Goal: Task Accomplishment & Management: Use online tool/utility

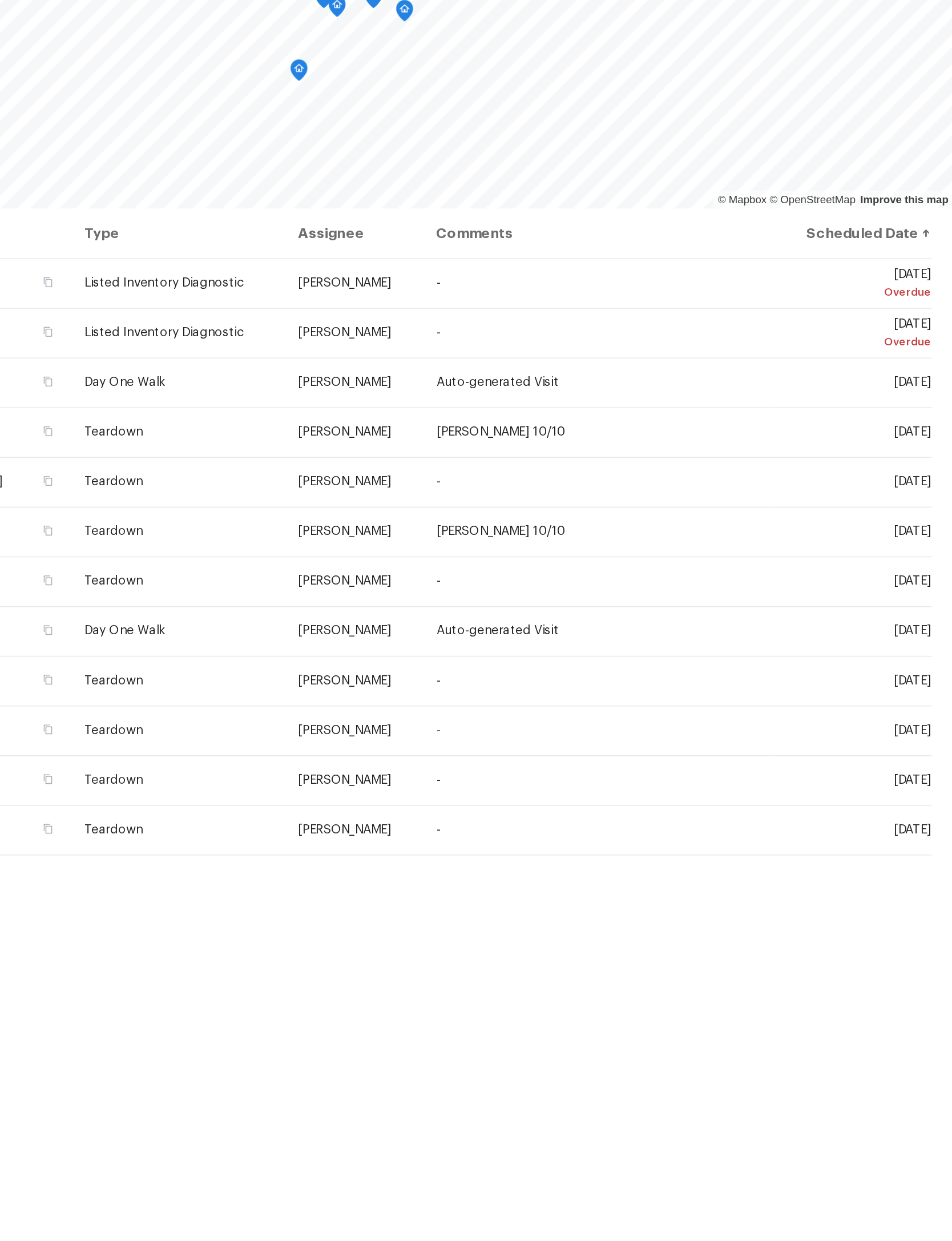
click at [0, 0] on icon at bounding box center [0, 0] width 0 height 0
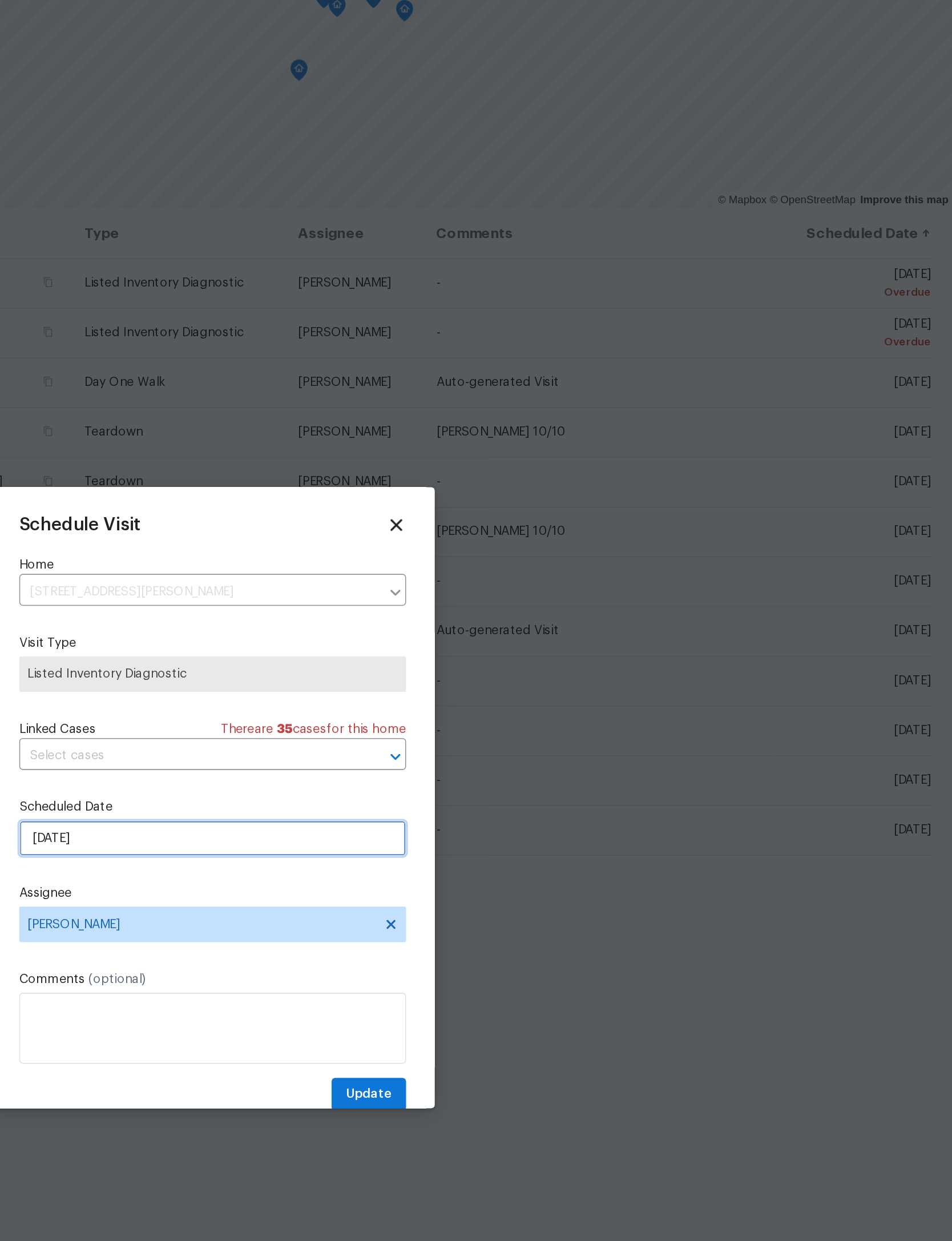
click at [351, 635] on input "[DATE]" at bounding box center [476, 647] width 249 height 23
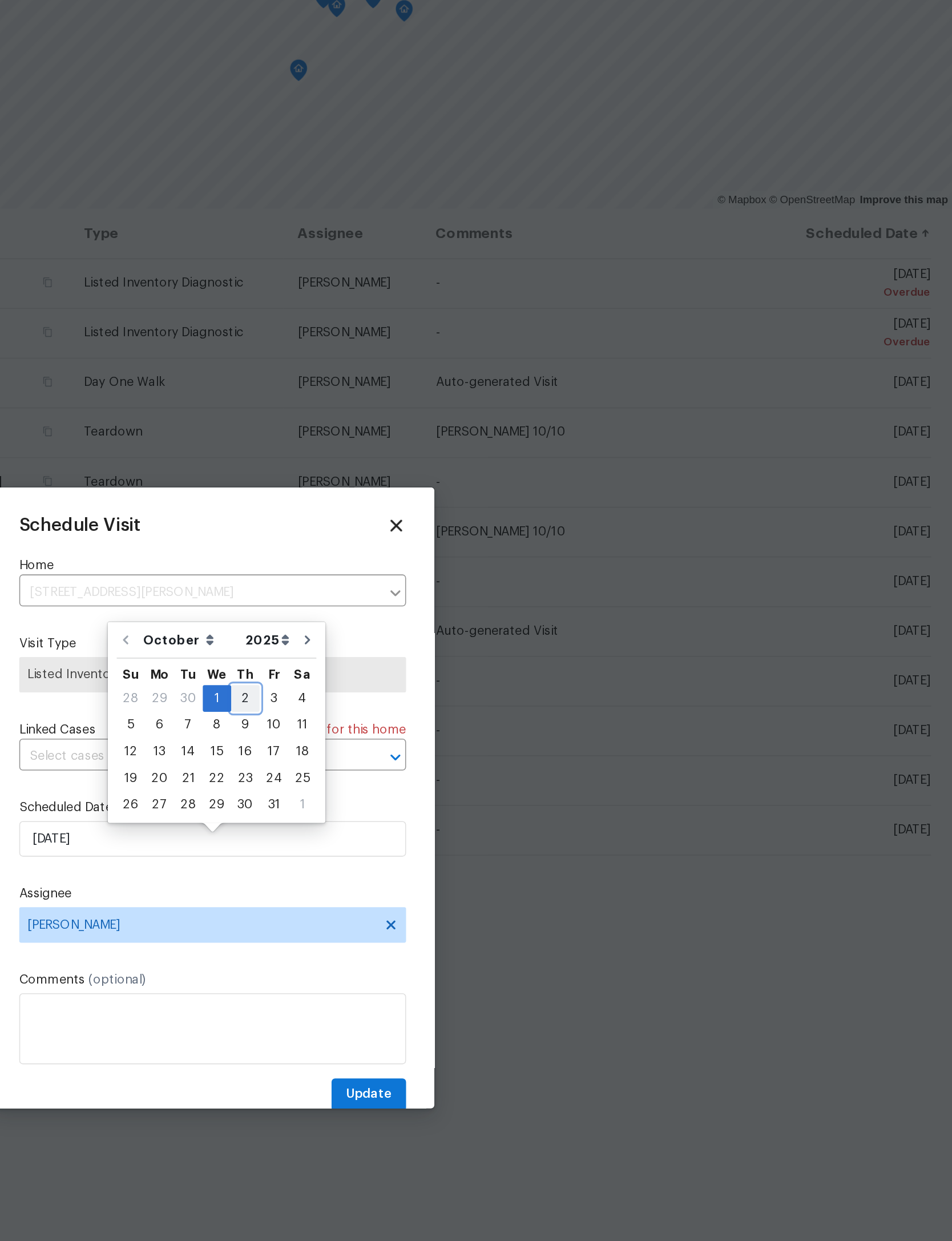
click at [488, 549] on div "2" at bounding box center [497, 556] width 18 height 16
type input "[DATE]"
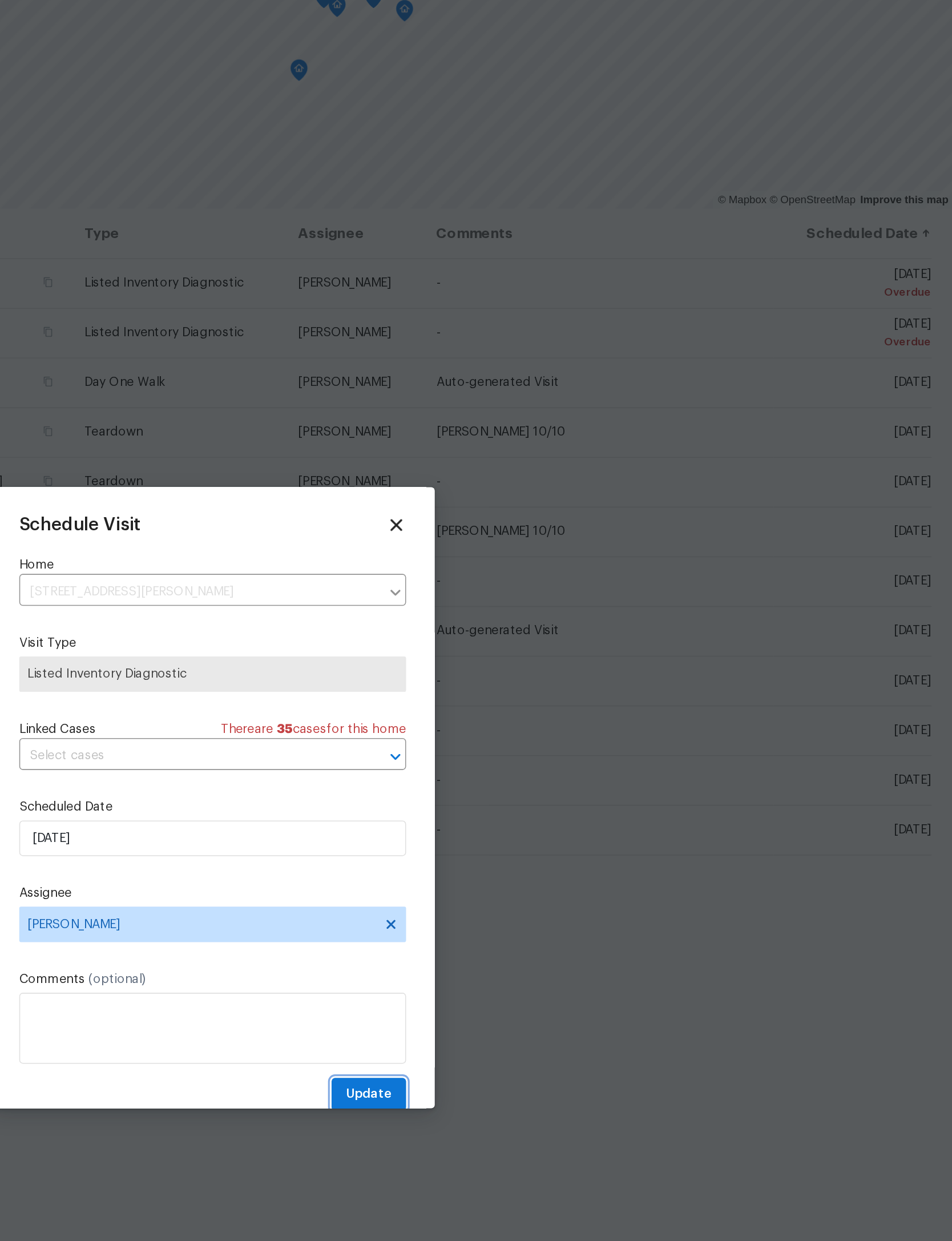
click at [552, 801] on button "Update" at bounding box center [576, 811] width 48 height 21
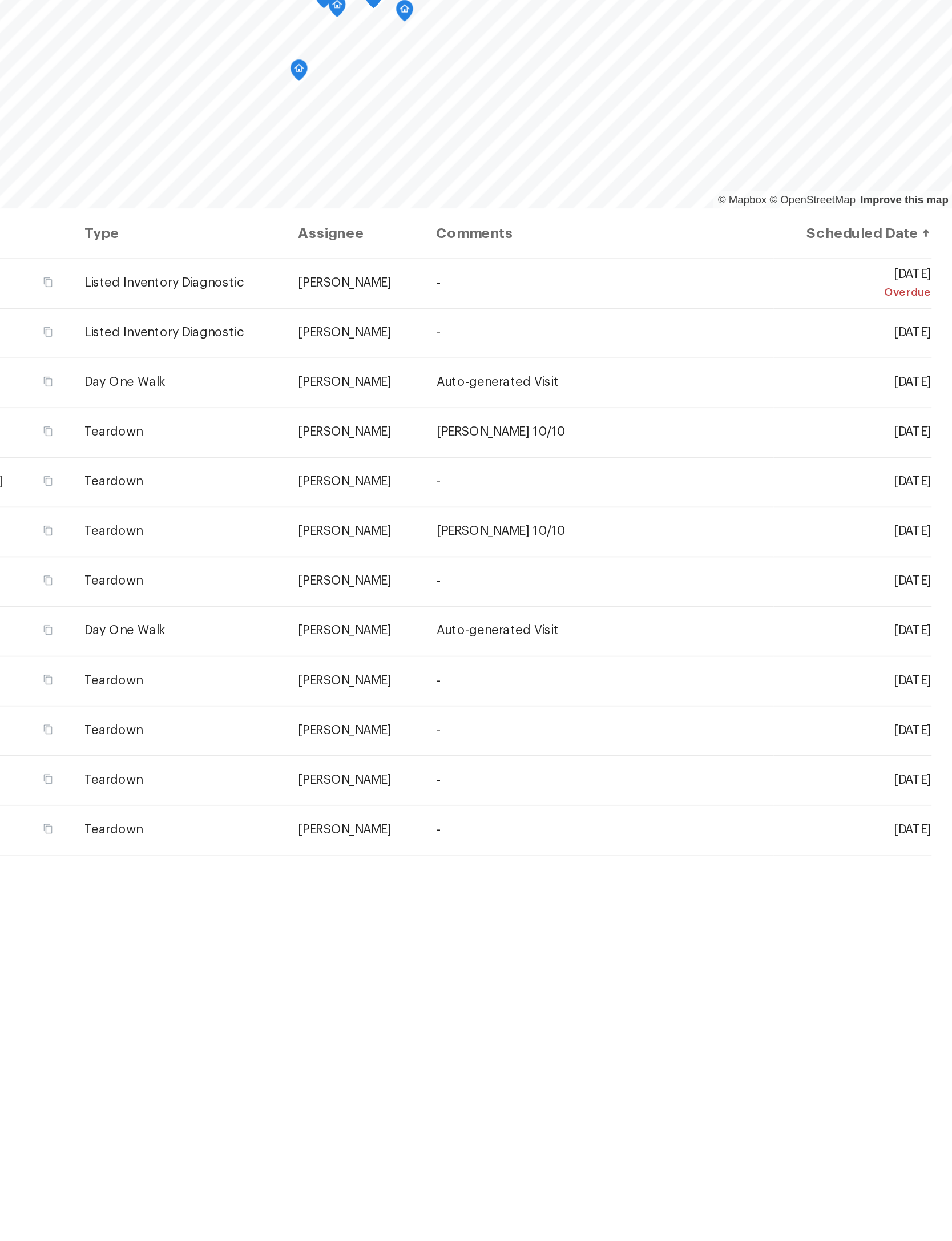
click at [0, 0] on icon at bounding box center [0, 0] width 0 height 0
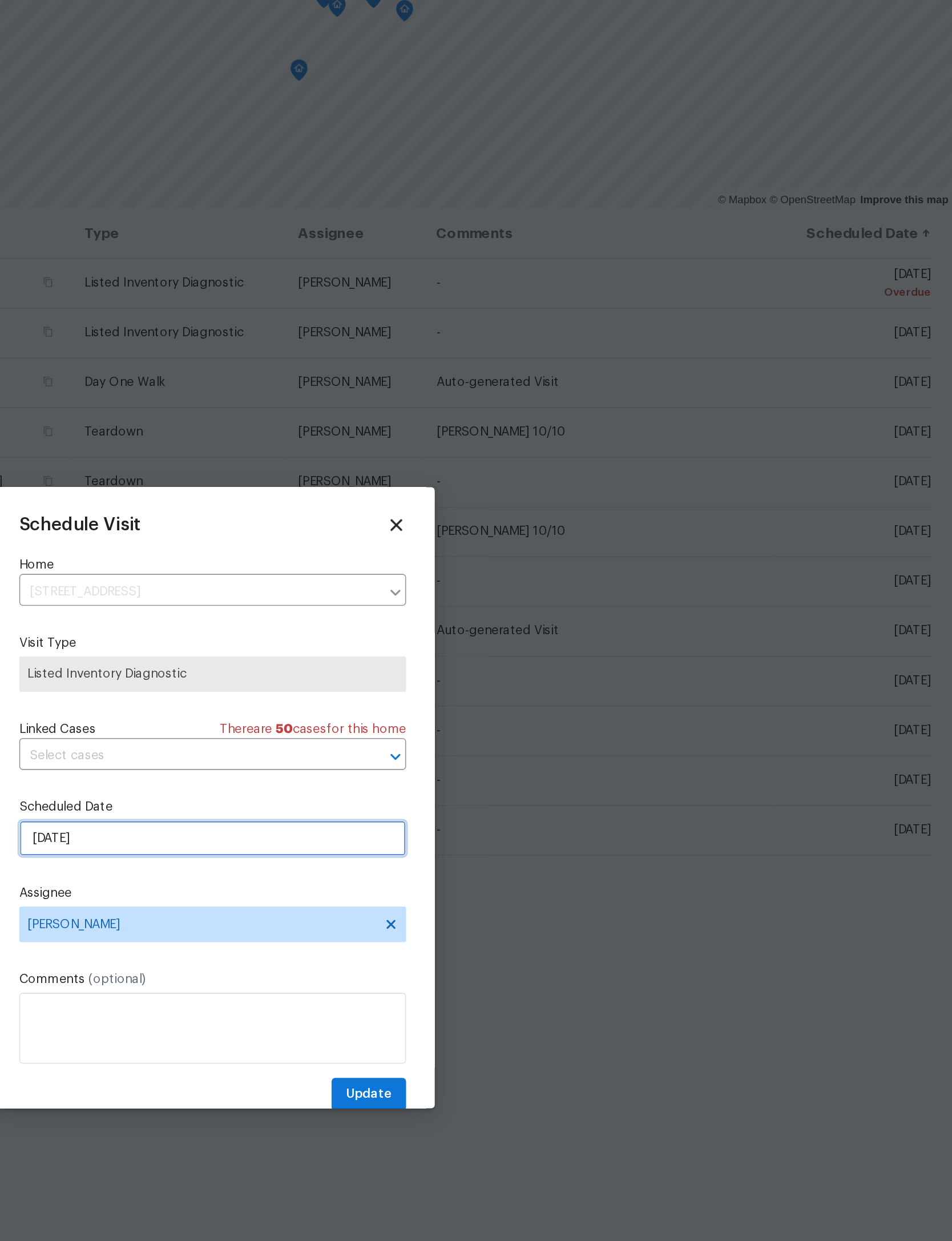
click at [351, 635] on input "[DATE]" at bounding box center [476, 647] width 249 height 23
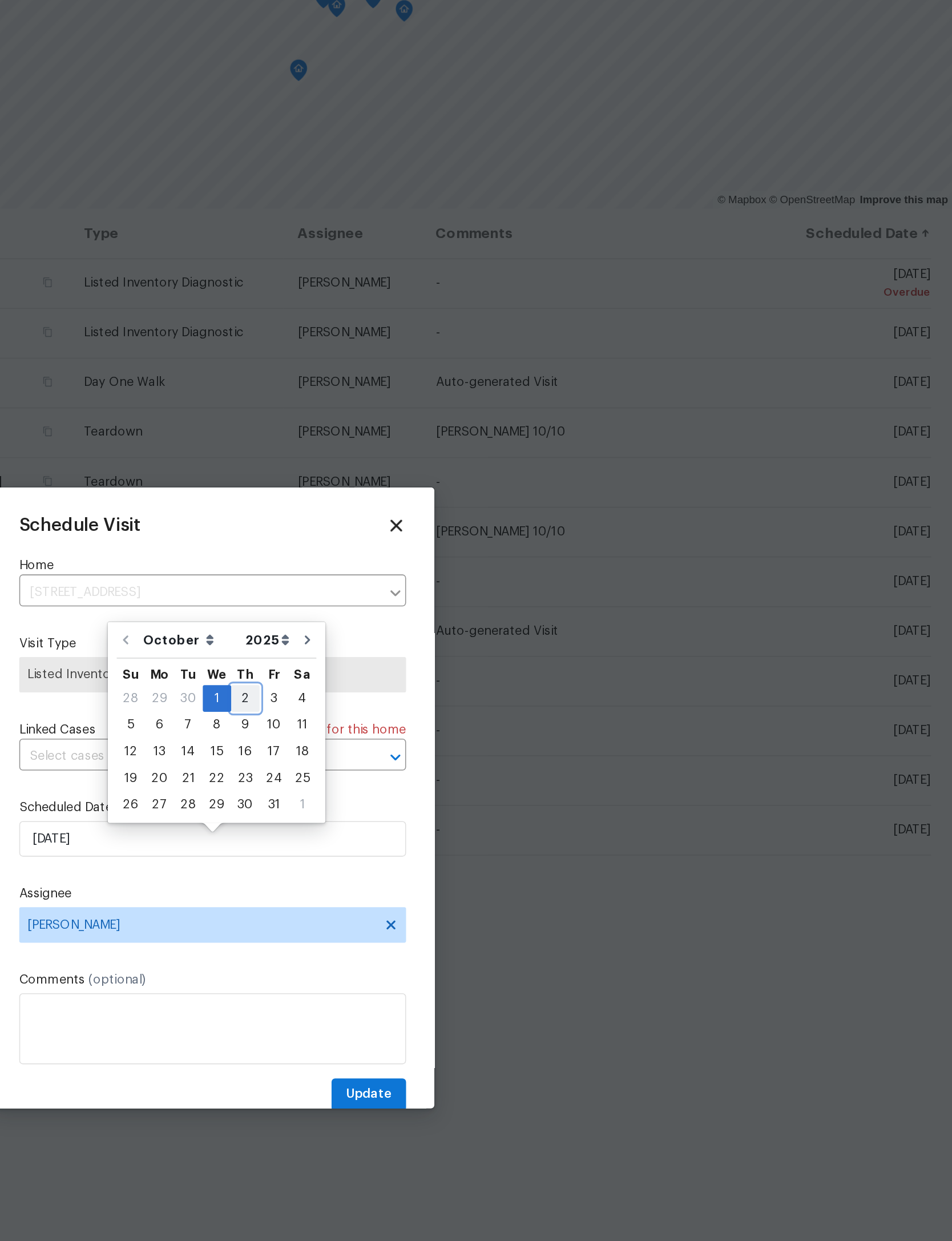
click at [488, 549] on div "2" at bounding box center [497, 556] width 18 height 16
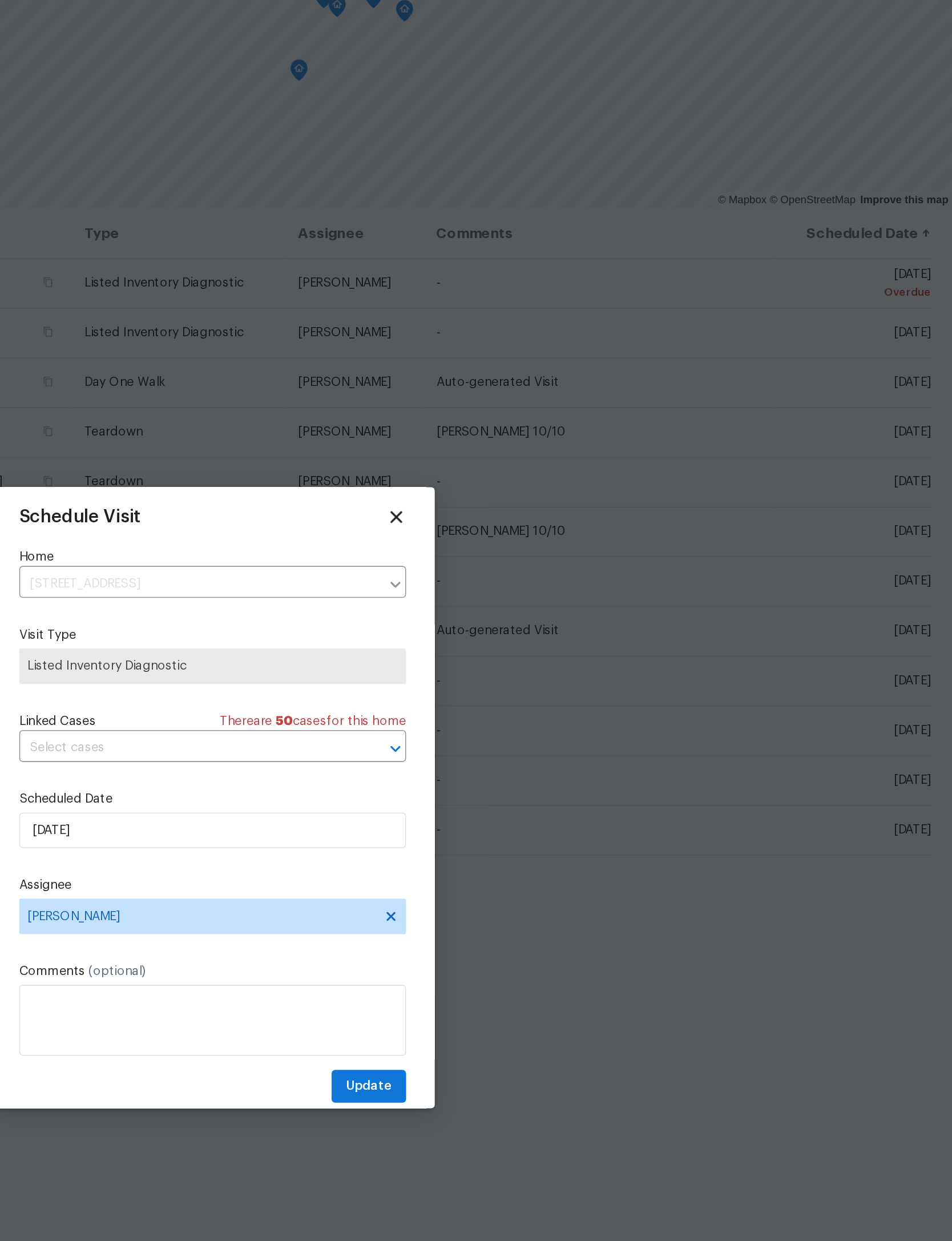
scroll to position [6, 0]
click at [351, 629] on input "[DATE]" at bounding box center [476, 641] width 249 height 23
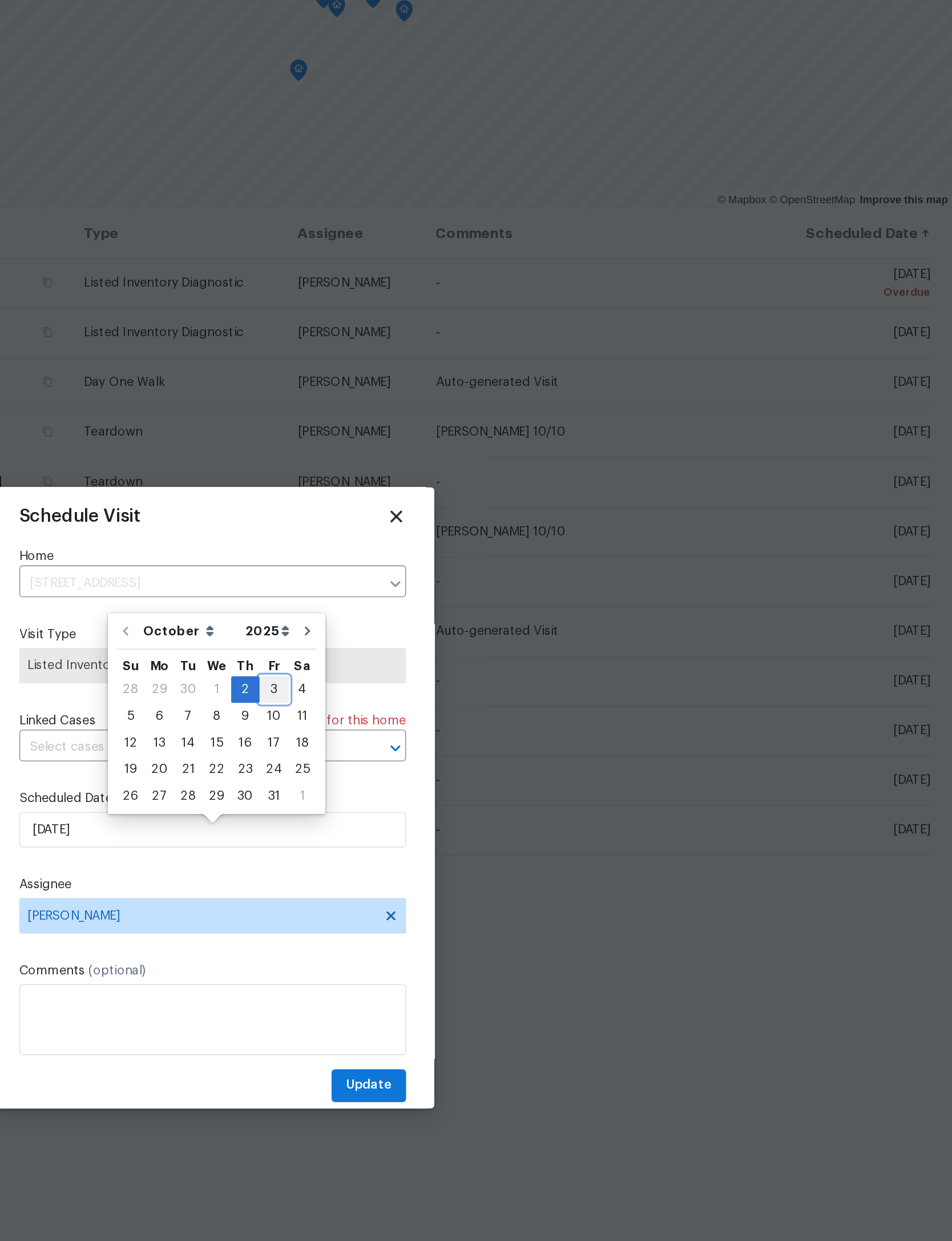
click at [506, 543] on div "3" at bounding box center [515, 551] width 19 height 16
type input "[DATE]"
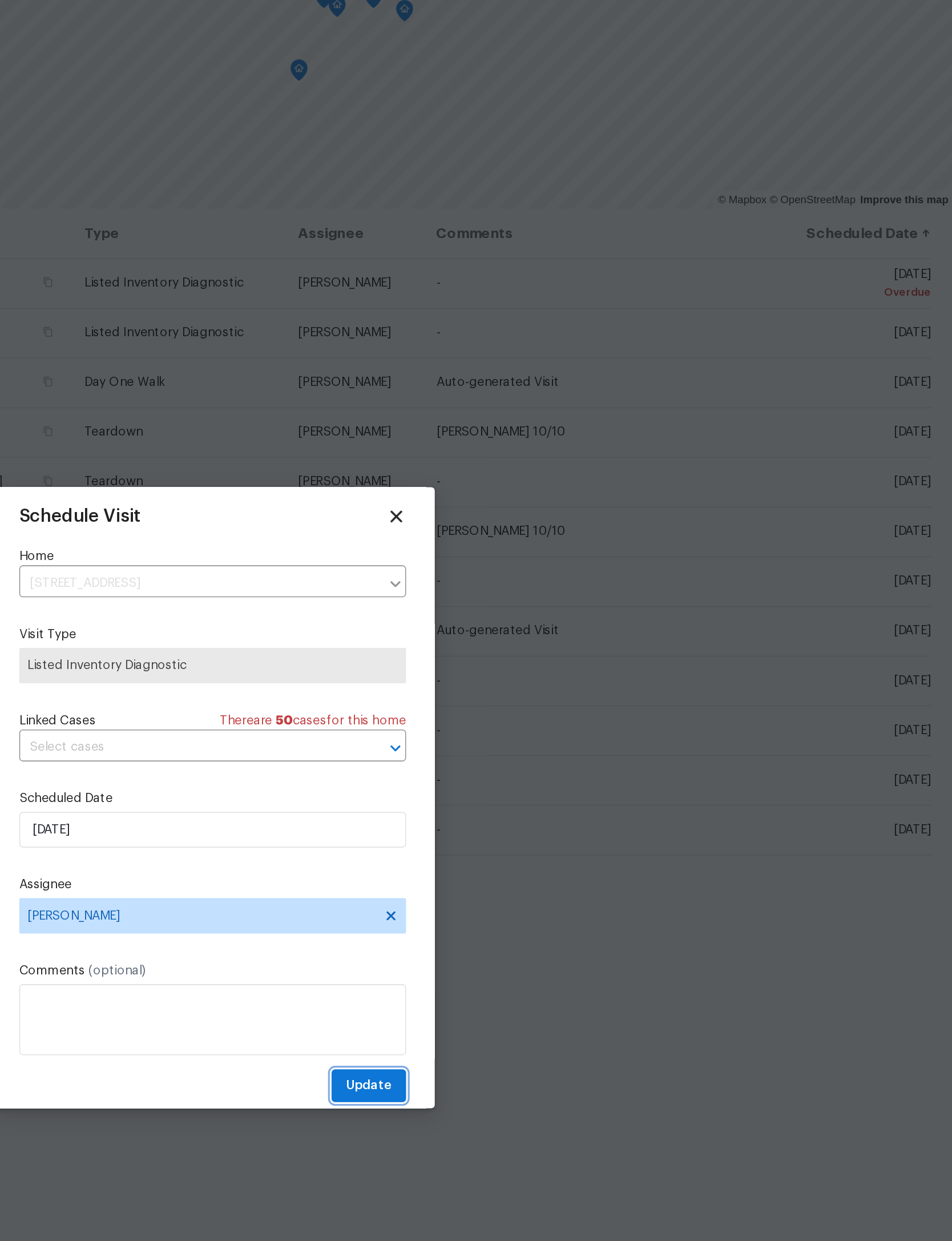
click at [552, 795] on button "Update" at bounding box center [576, 806] width 48 height 21
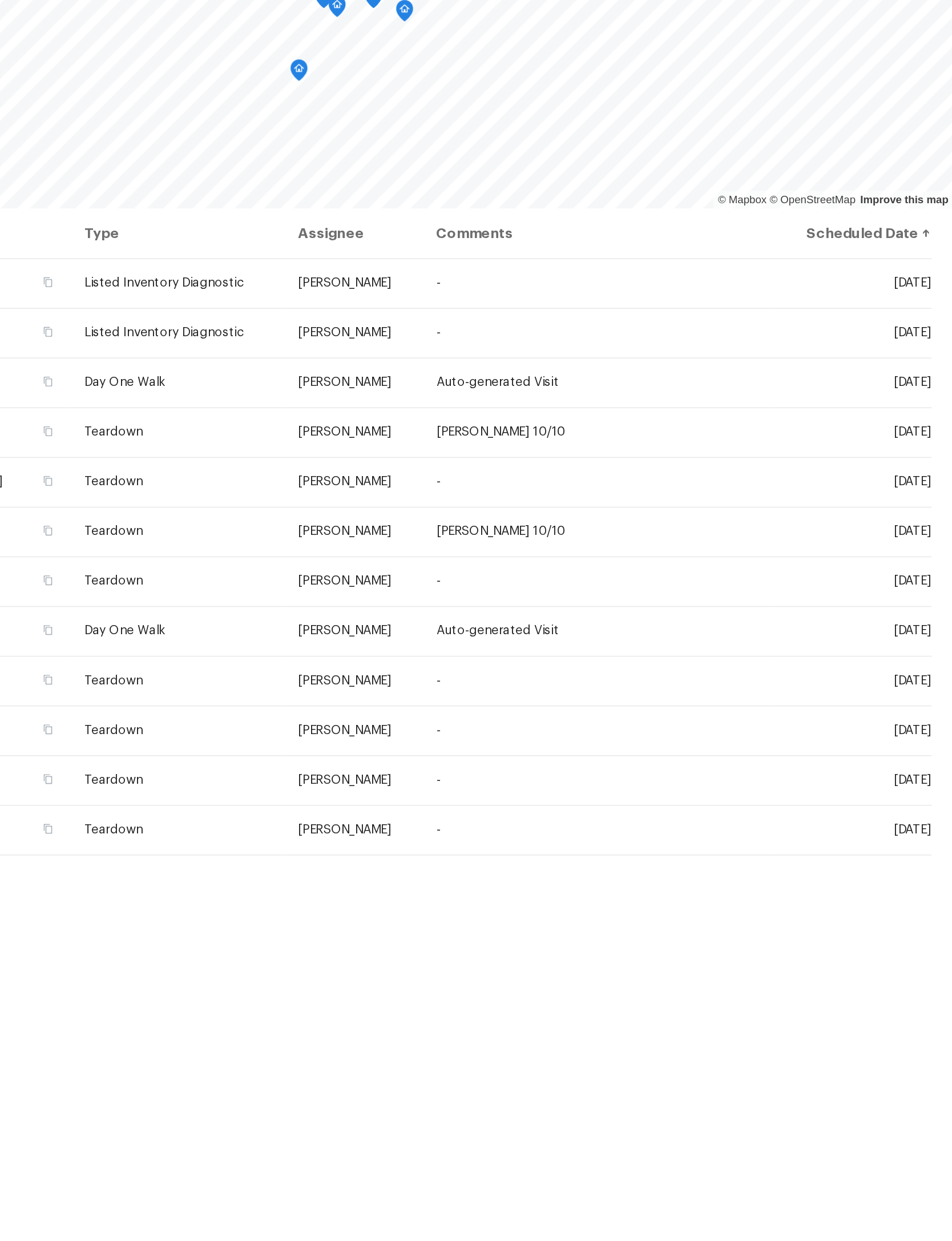
click at [0, 0] on icon at bounding box center [0, 0] width 0 height 0
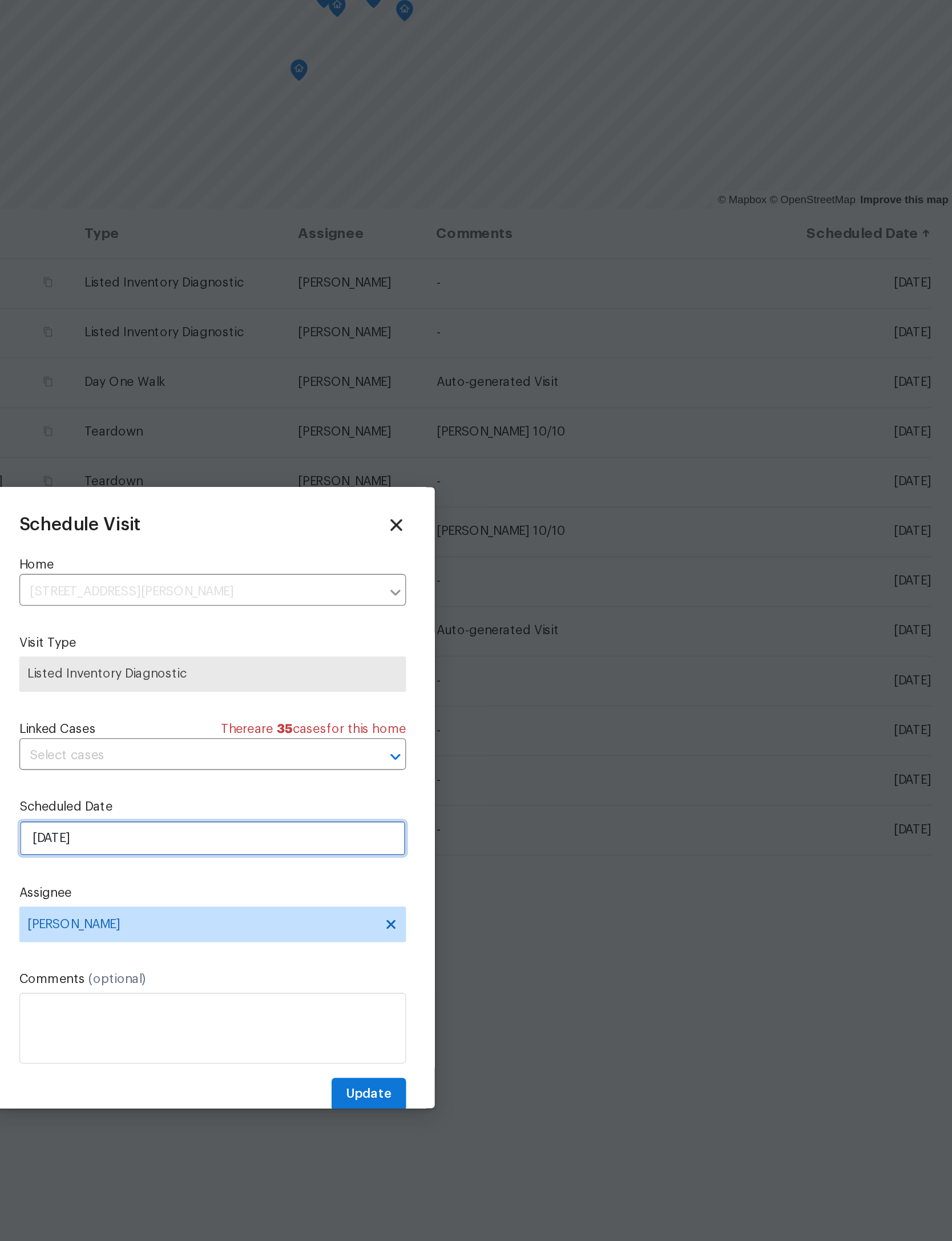
click at [351, 635] on input "[DATE]" at bounding box center [476, 647] width 249 height 23
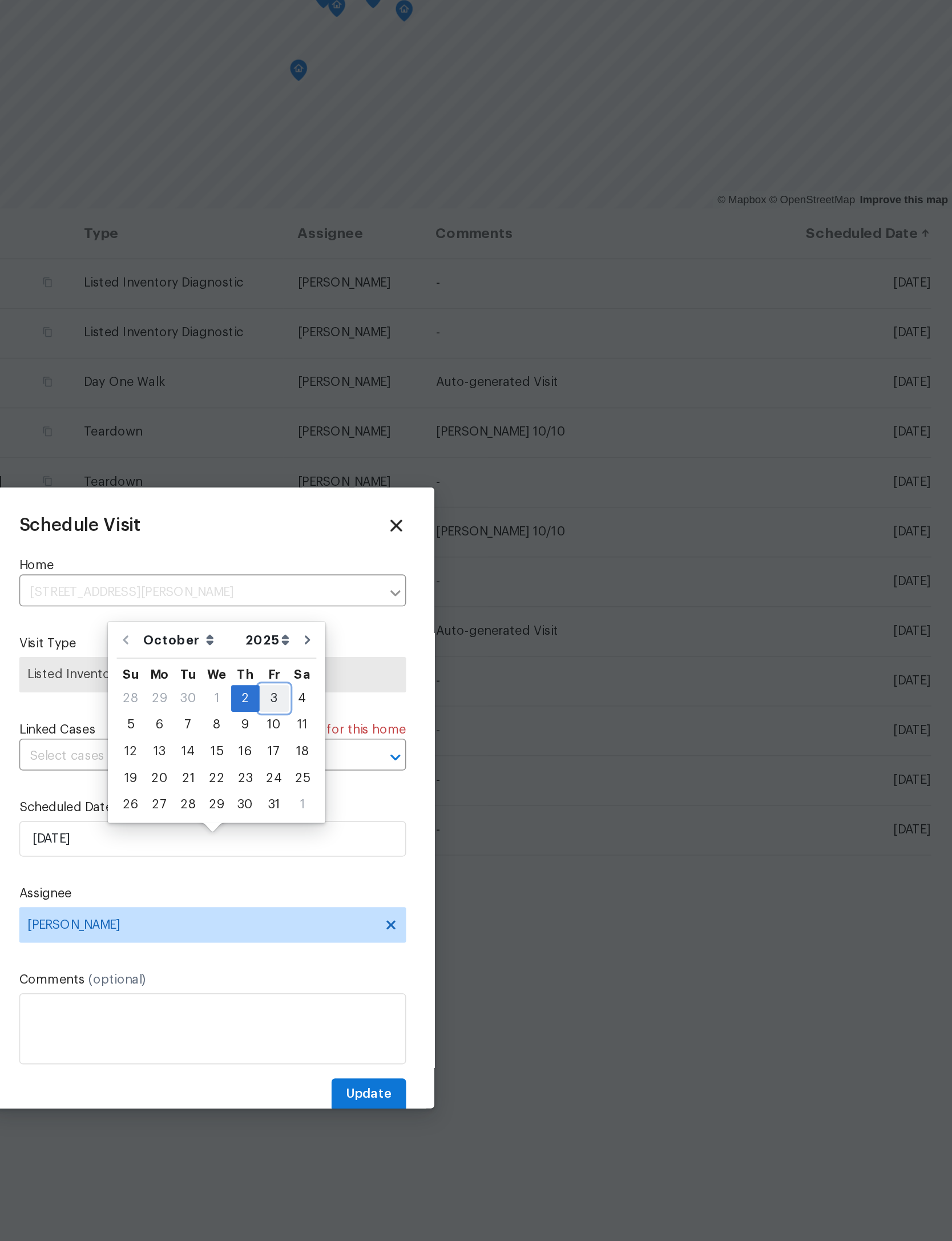
click at [506, 549] on div "3" at bounding box center [515, 556] width 19 height 16
type input "[DATE]"
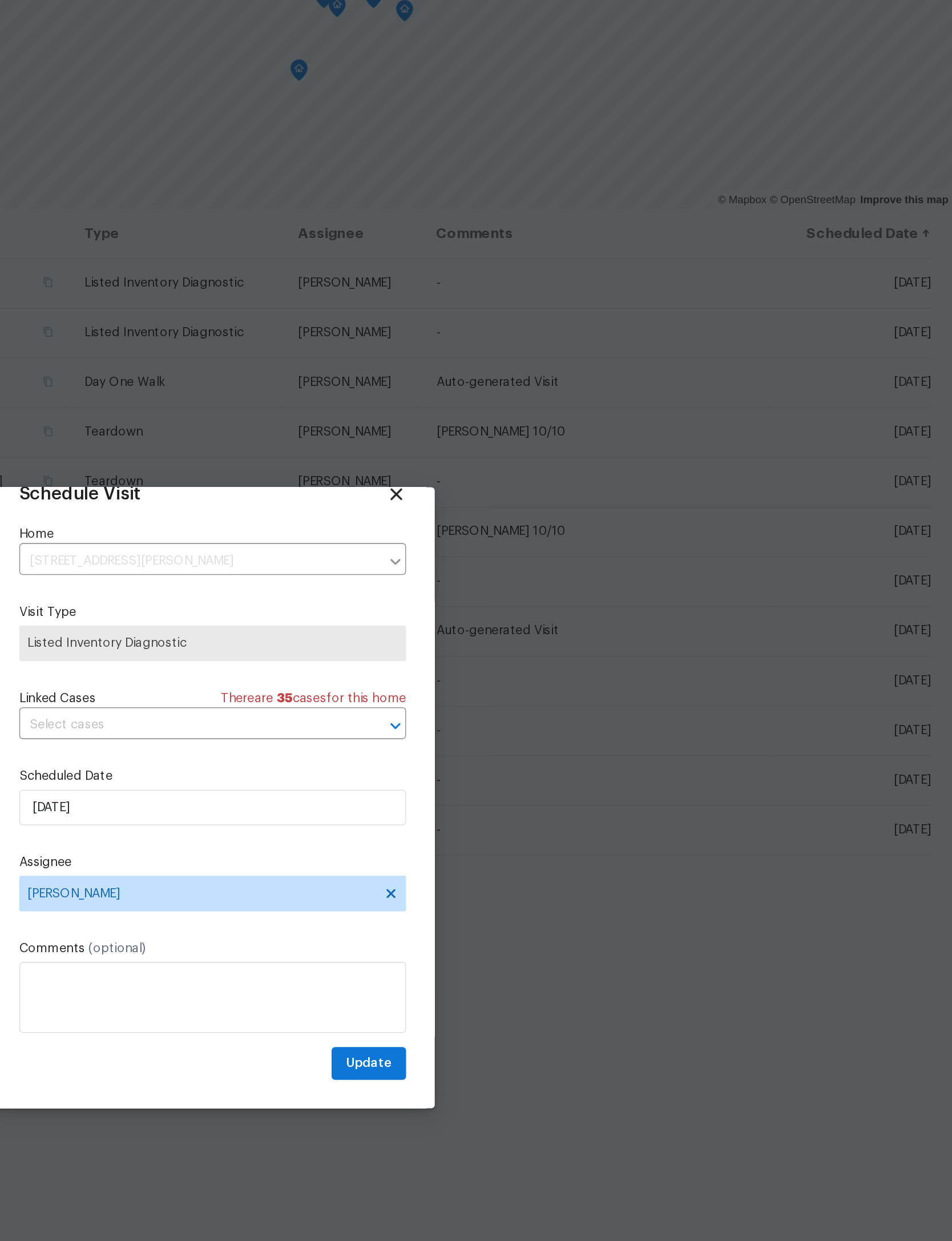
scroll to position [38, 0]
click at [562, 784] on span "Update" at bounding box center [576, 791] width 30 height 14
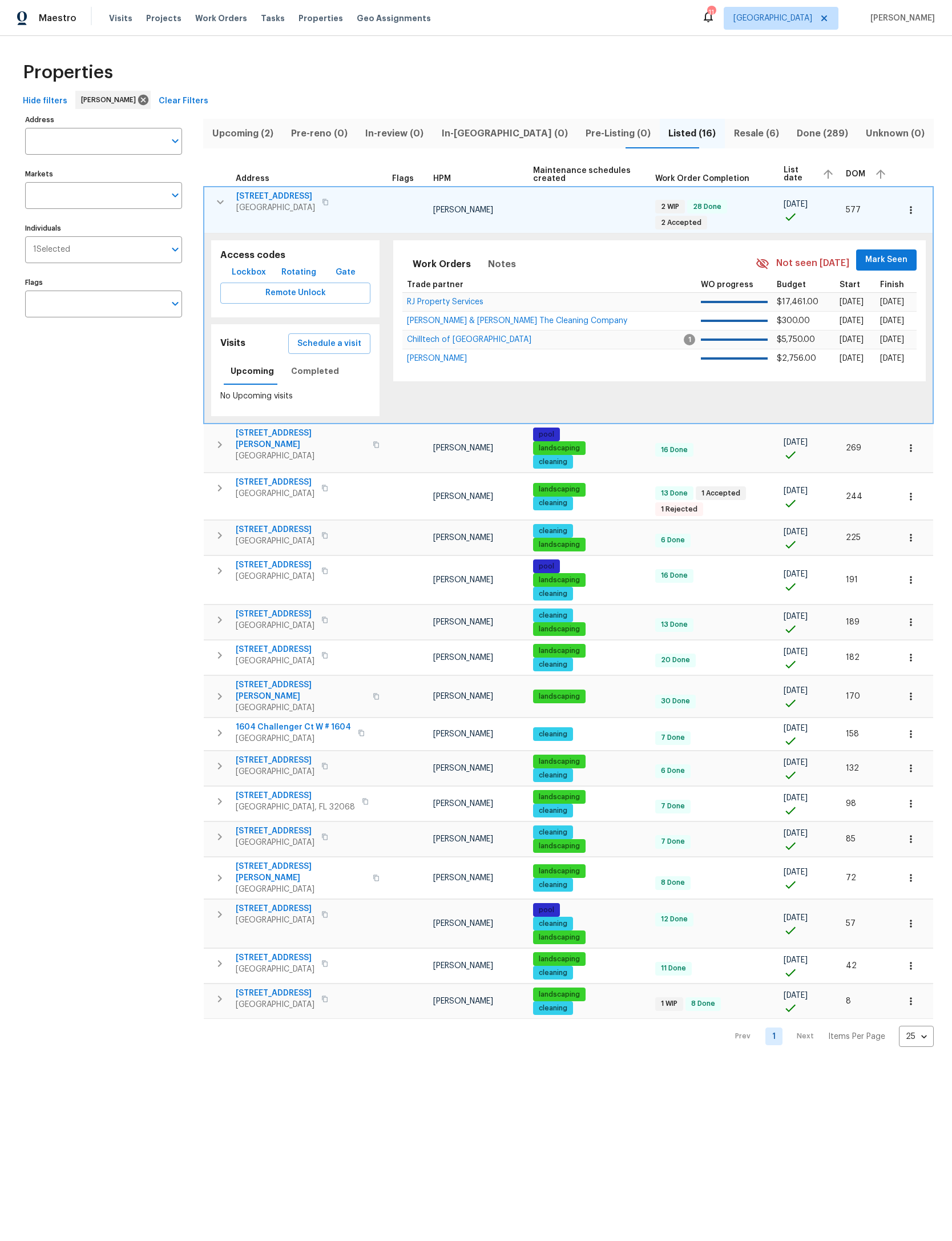
scroll to position [64, 61]
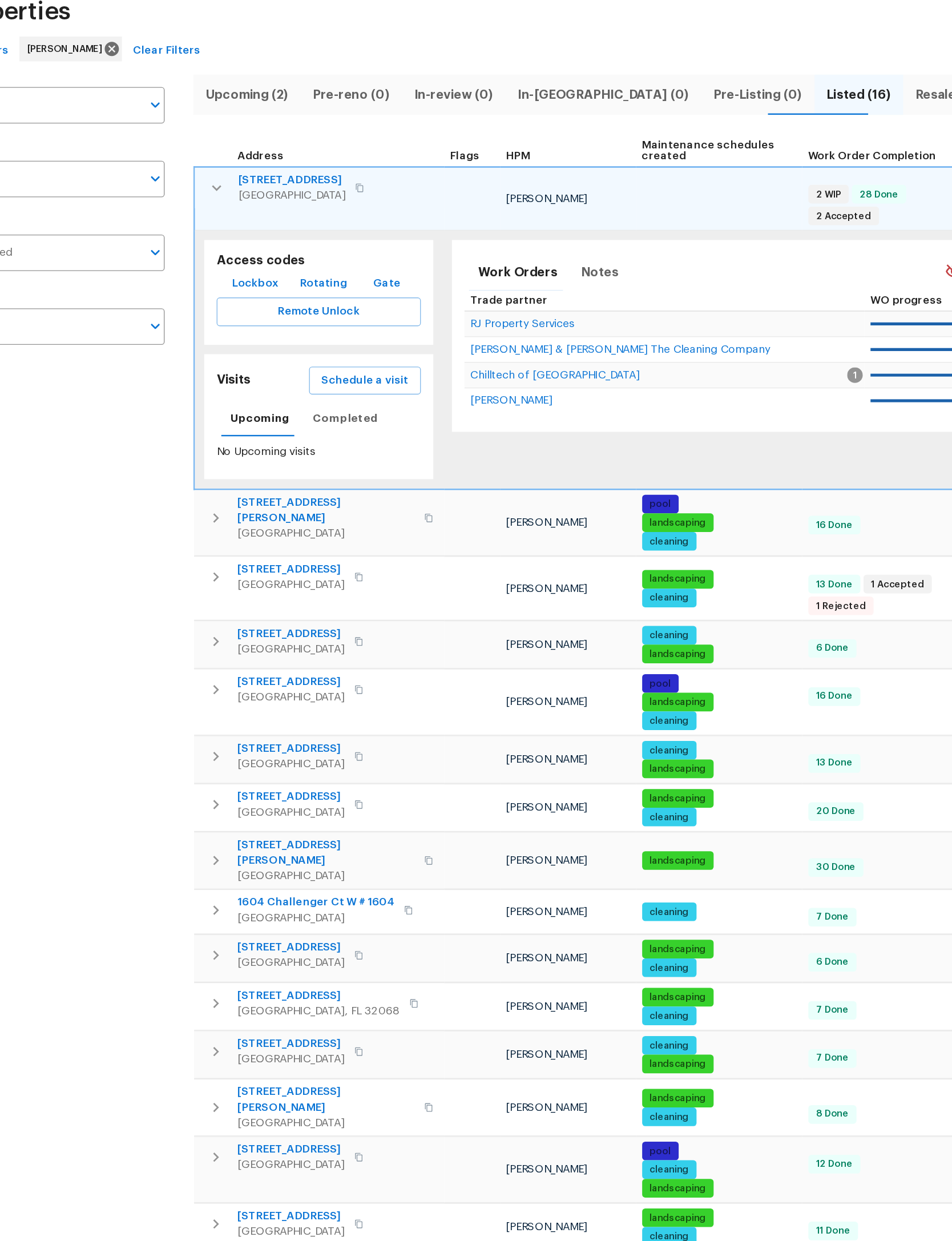
click at [288, 333] on button "Schedule a visit" at bounding box center [329, 344] width 82 height 21
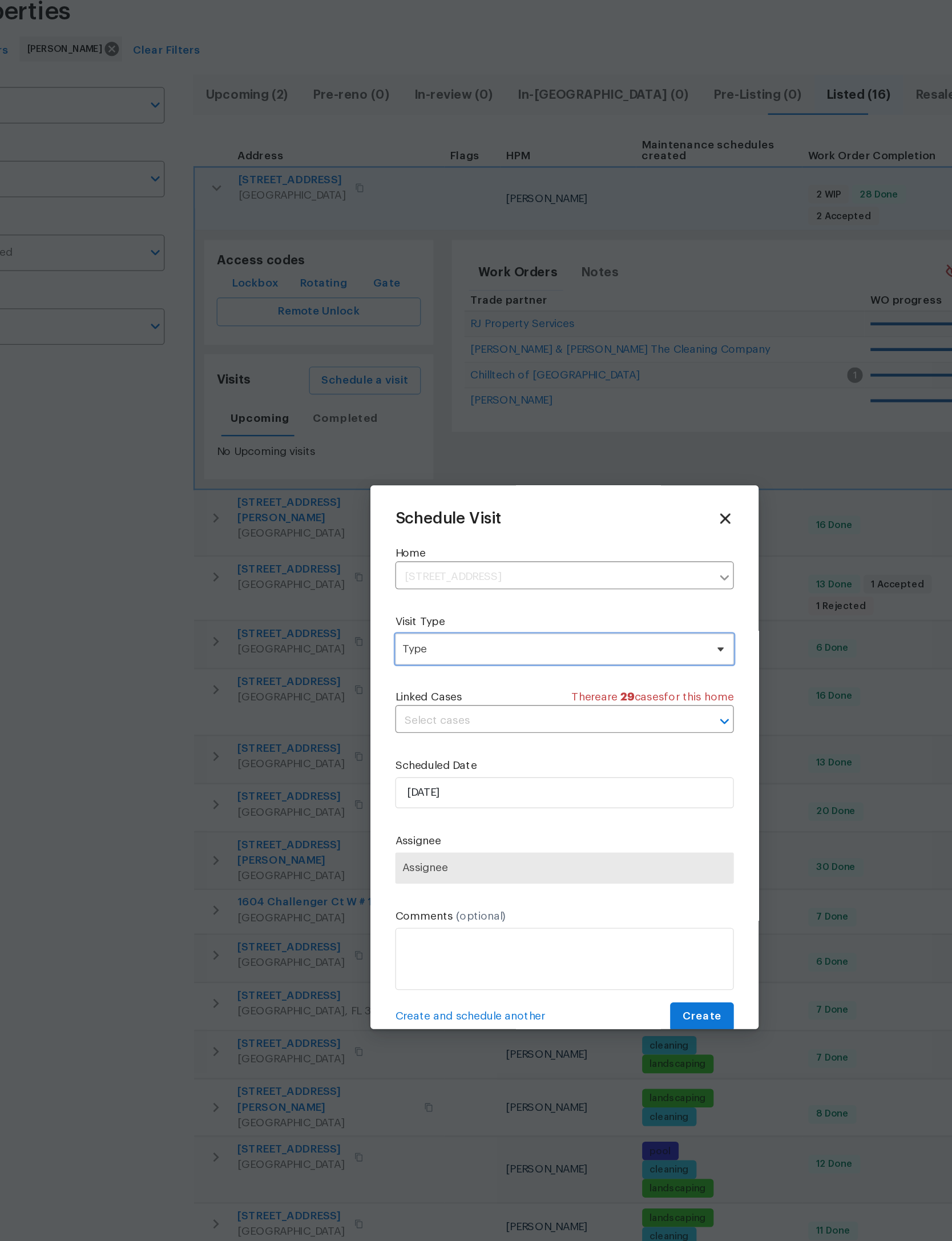
click at [414, 535] on span "Type" at bounding box center [467, 540] width 222 height 11
type input "Pro"
click at [358, 610] on div "Progress" at bounding box center [375, 615] width 33 height 11
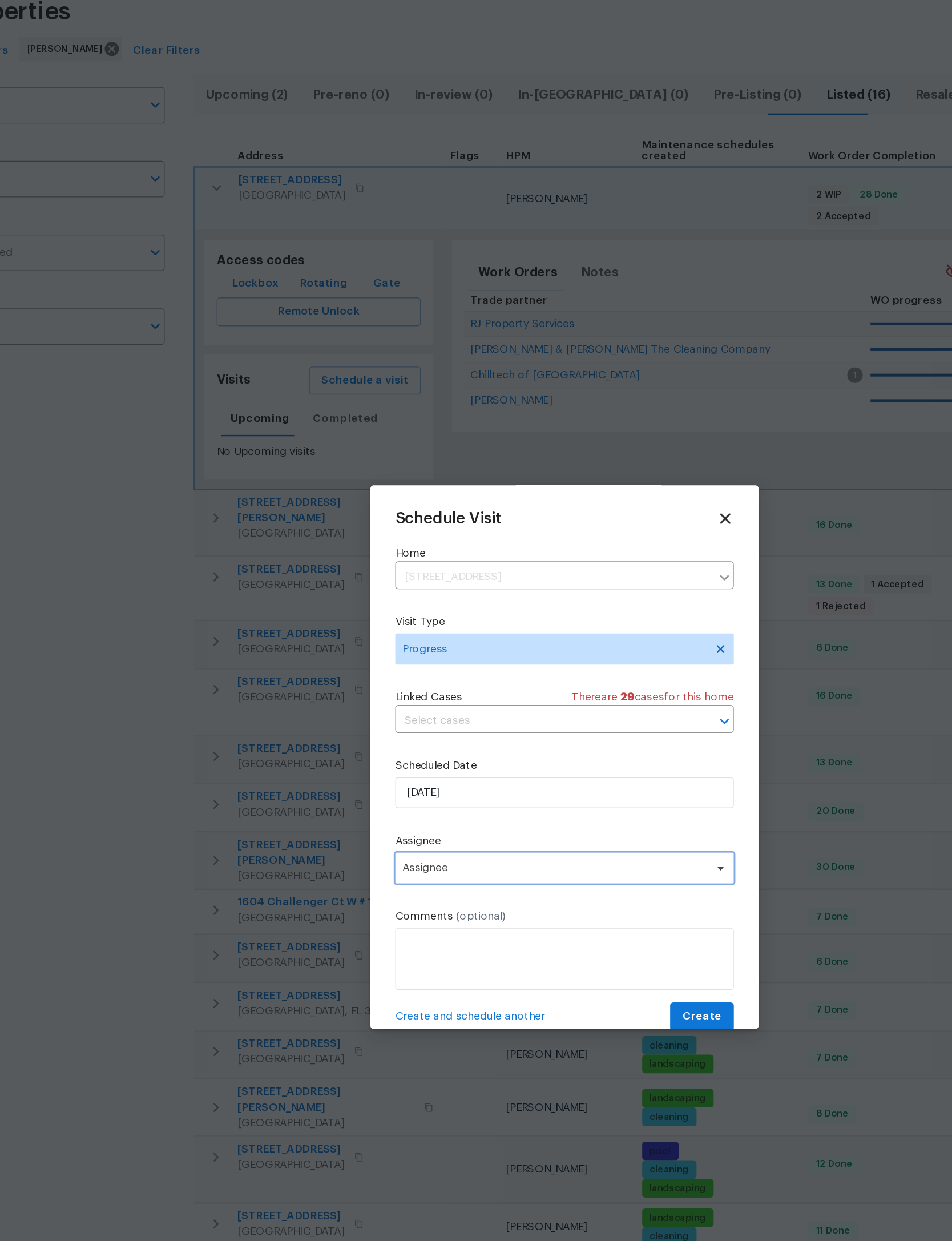
click at [389, 698] on span "Assignee" at bounding box center [469, 702] width 224 height 9
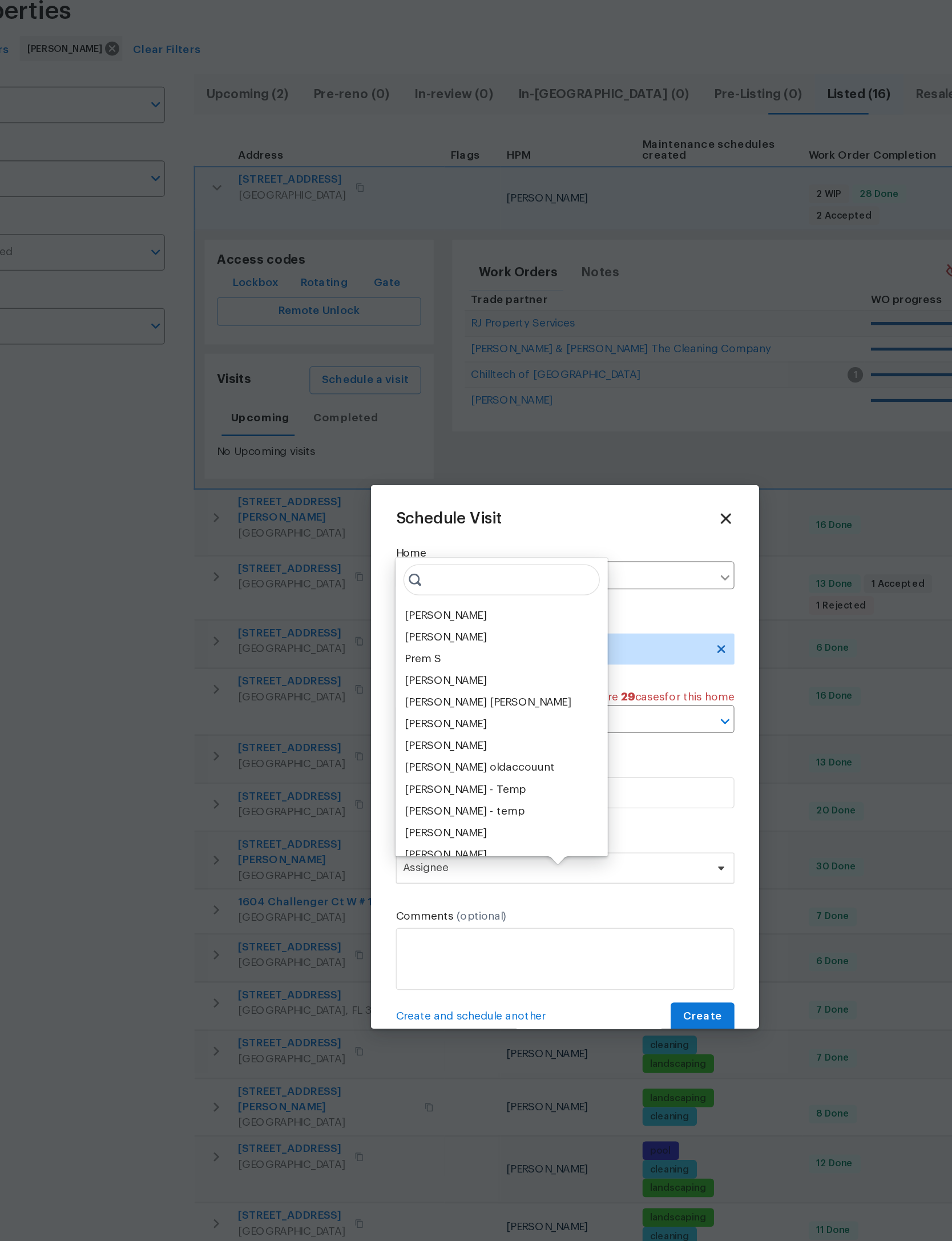
click at [358, 511] on div "[PERSON_NAME]" at bounding box center [388, 516] width 60 height 11
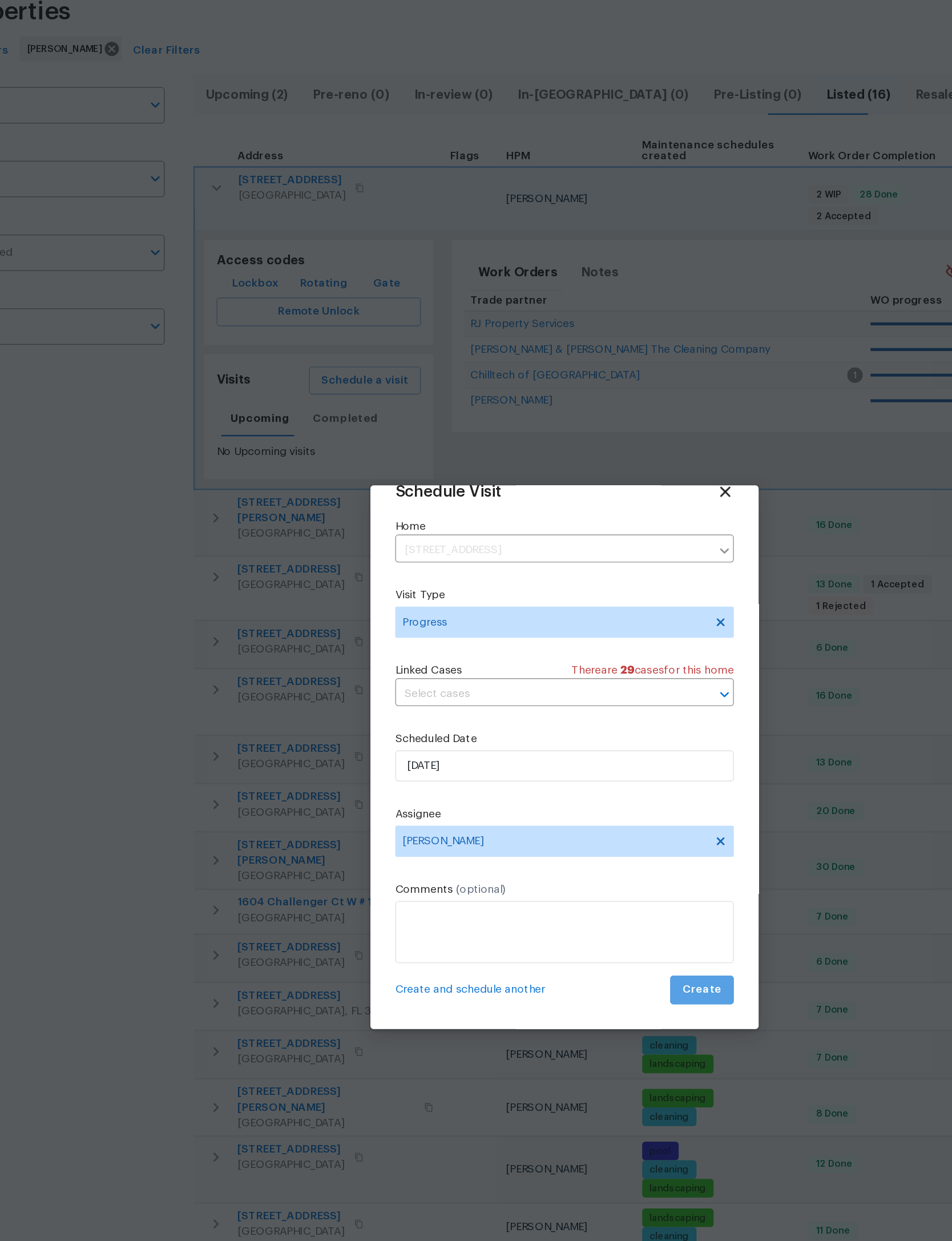
scroll to position [38, 0]
click at [553, 781] on button "Create" at bounding box center [576, 792] width 47 height 21
